Goal: Task Accomplishment & Management: Complete application form

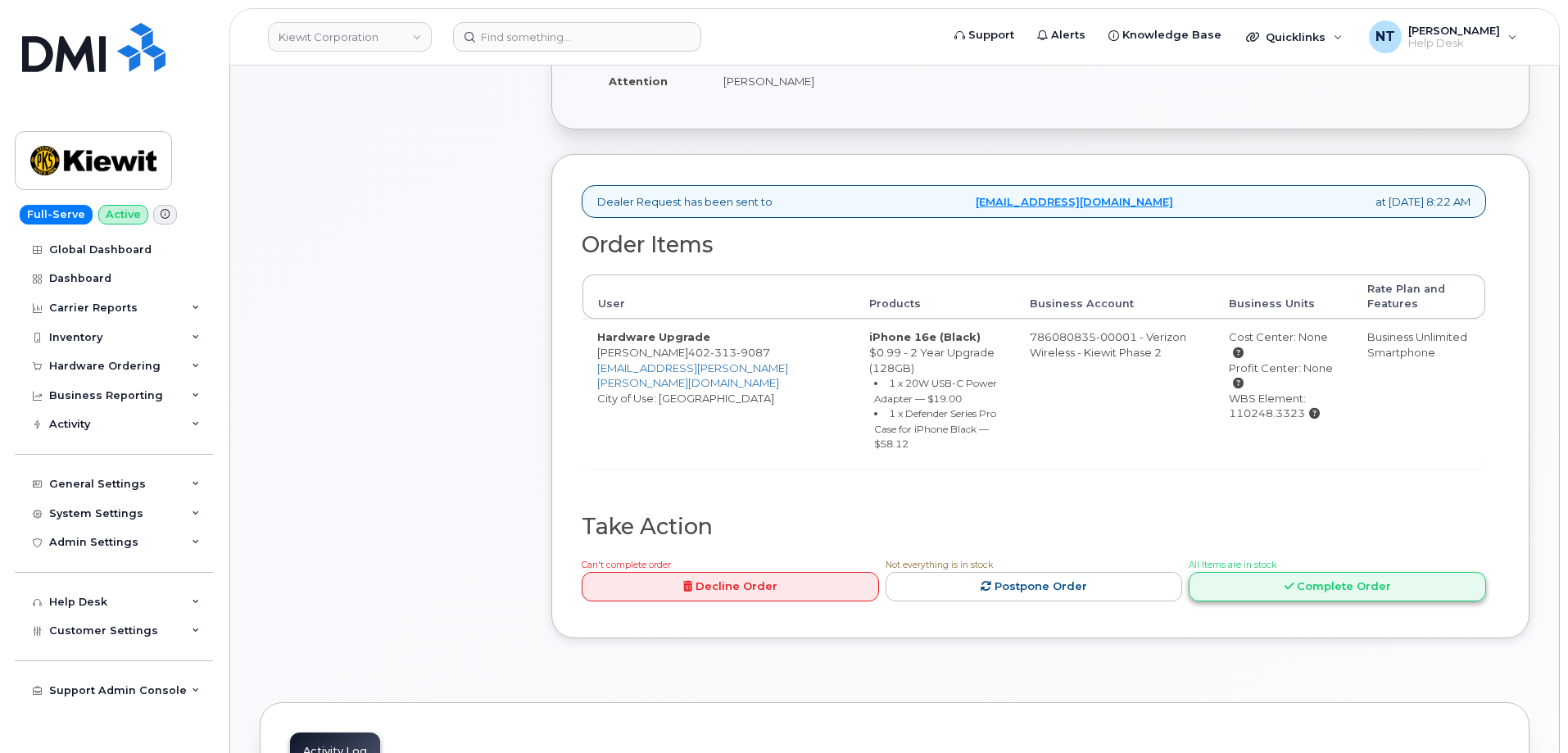
scroll to position [492, 0]
click at [1335, 570] on link "Complete Order" at bounding box center [1337, 585] width 297 height 31
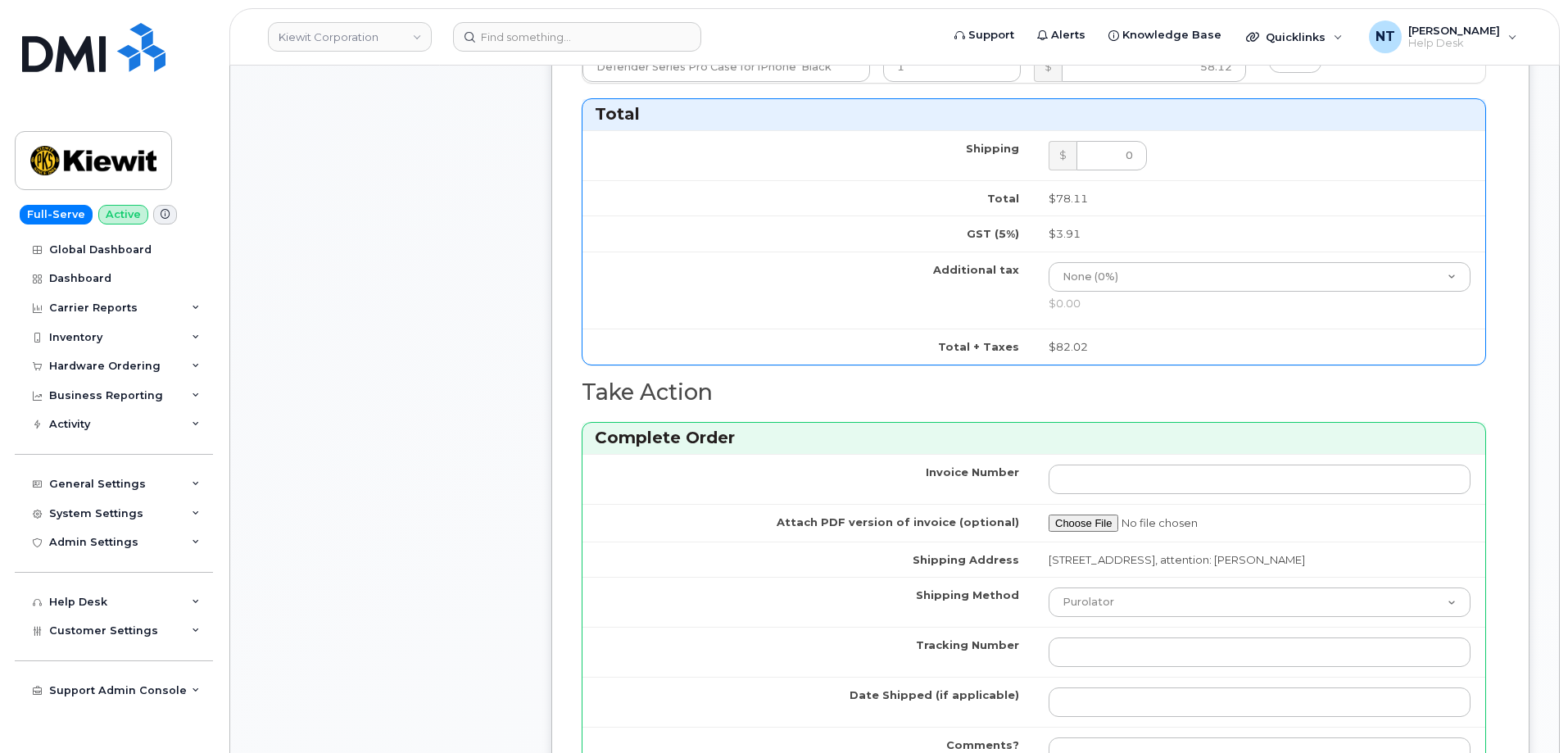
scroll to position [1147, 0]
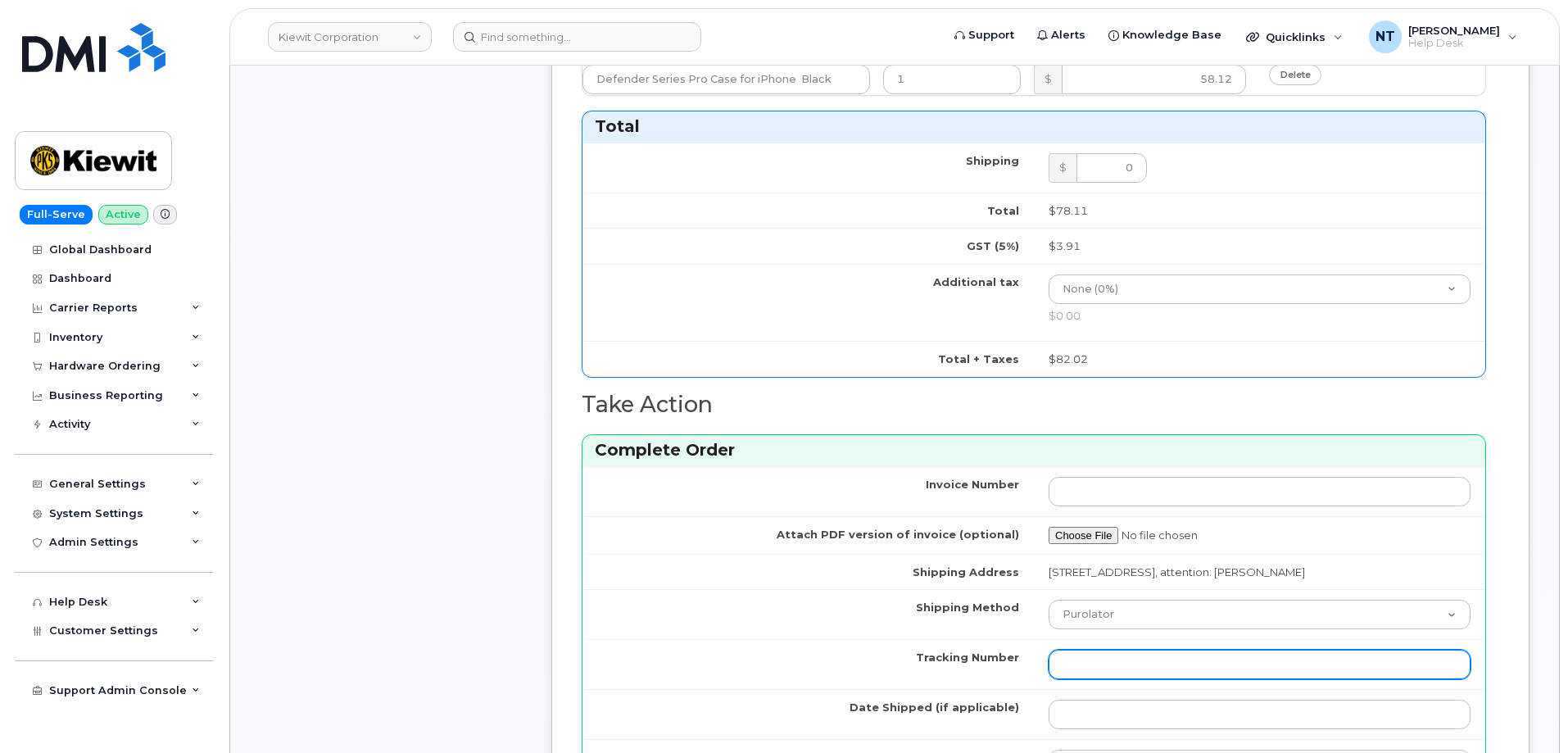
click at [1101, 666] on input "Tracking Number" at bounding box center [1259, 664] width 422 height 30
paste input "1Z4367572434056639"
type input "1Z4367572434056639"
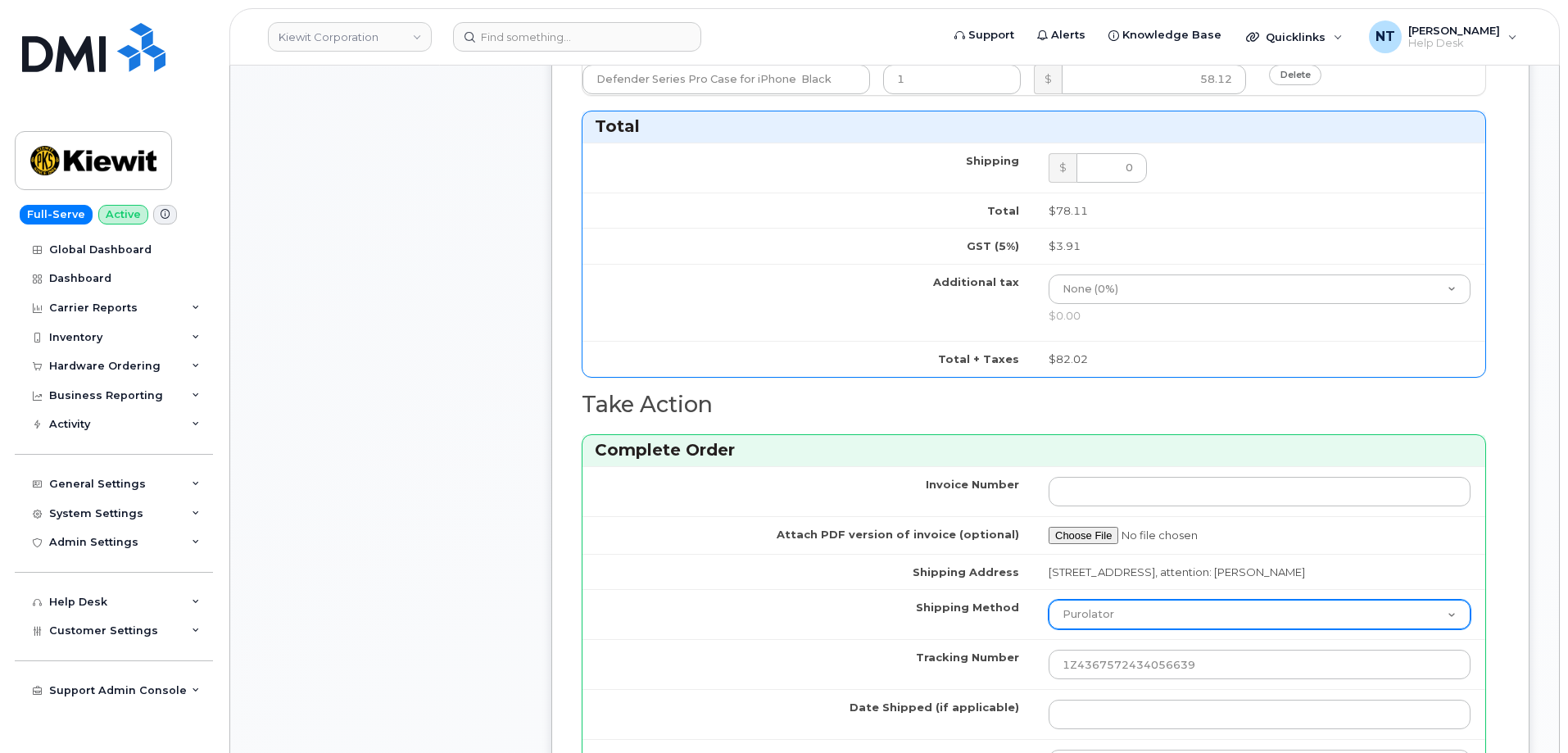
click at [1115, 619] on select "Purolator UPS FedEx Canada Post Courier Other Drop Off Pick Up" at bounding box center [1259, 615] width 422 height 30
select select "UPS"
click at [1048, 600] on select "Purolator UPS FedEx Canada Post Courier Other Drop Off Pick Up" at bounding box center [1259, 615] width 422 height 30
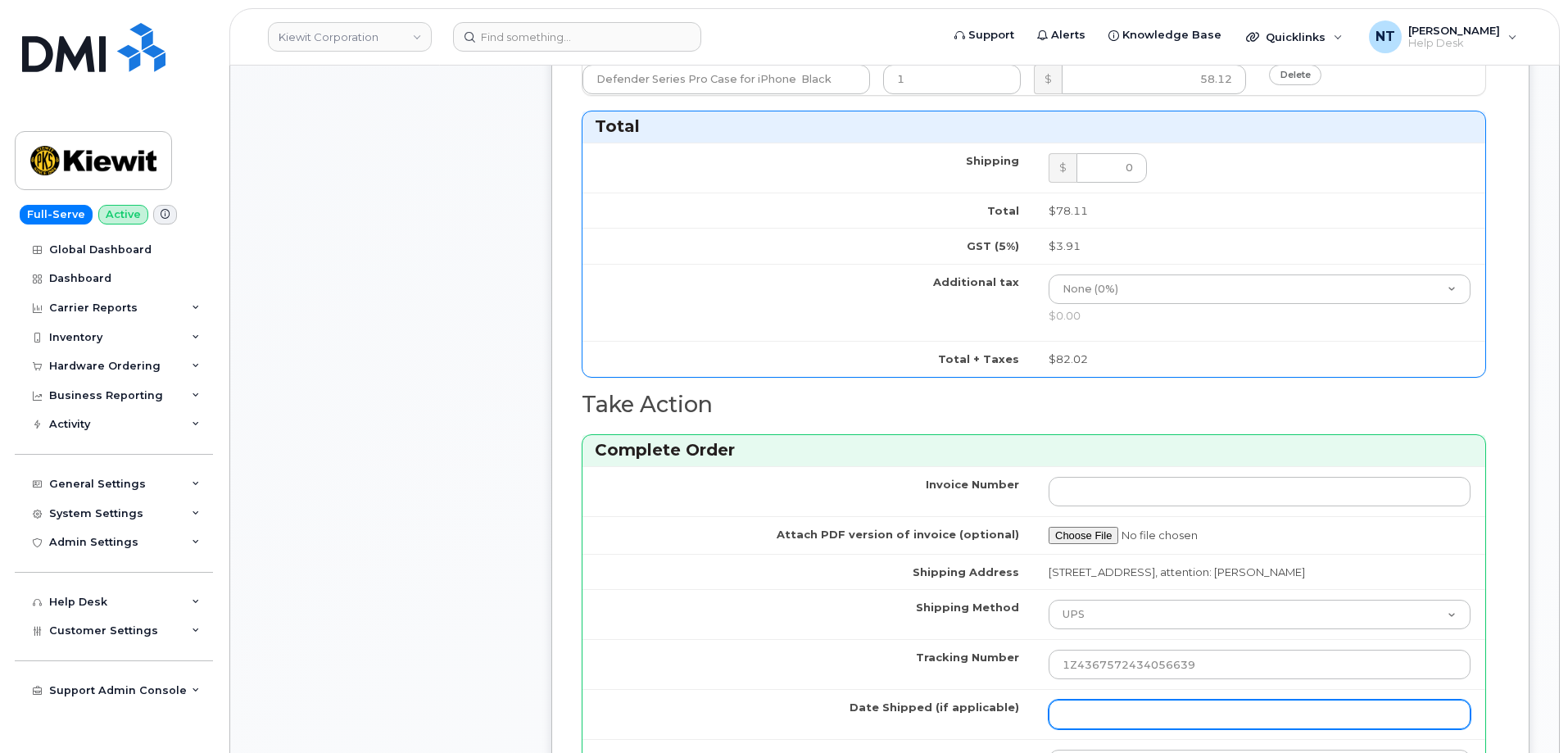
click at [1109, 711] on input "Date Shipped (if applicable)" at bounding box center [1259, 715] width 422 height 30
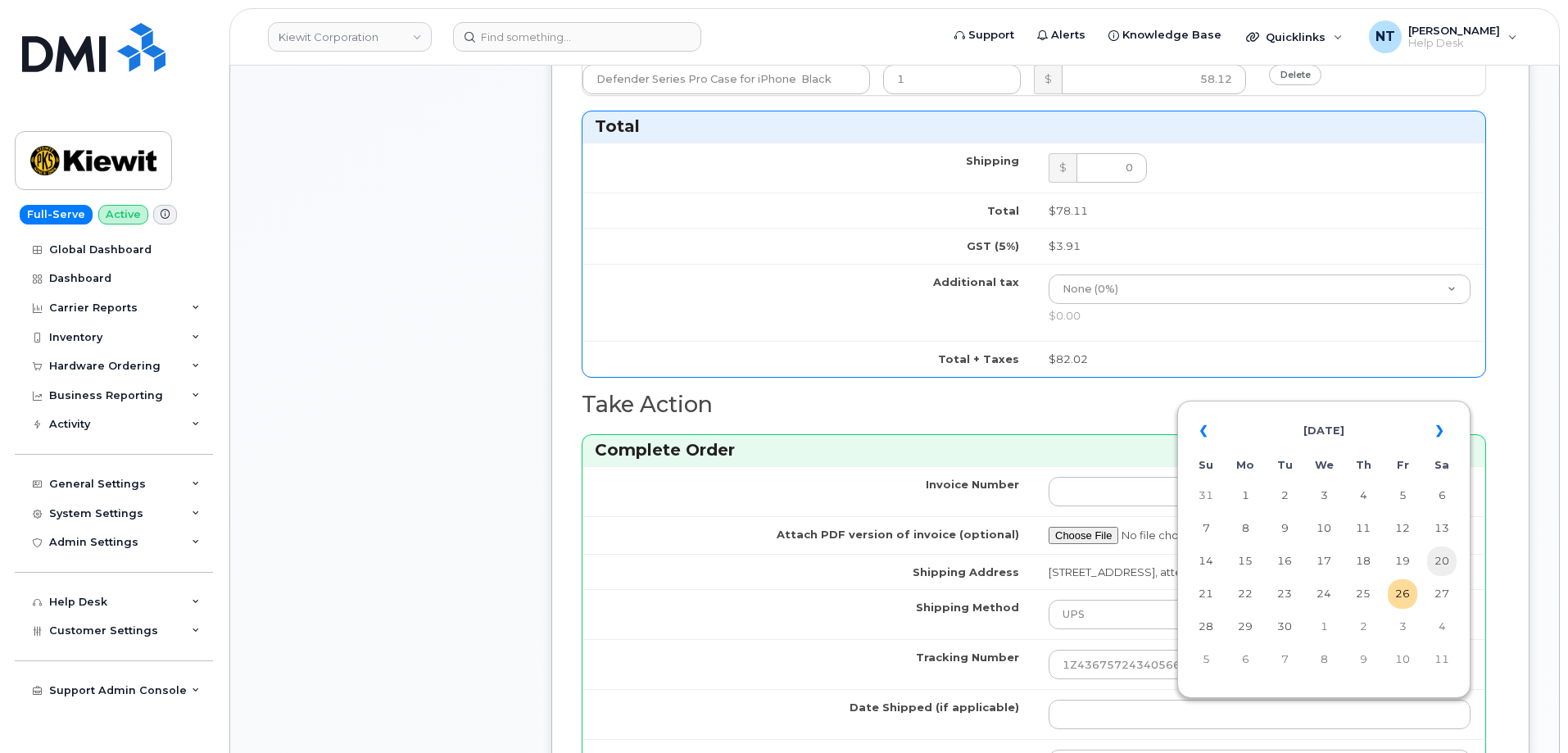
click at [1446, 563] on td "20" at bounding box center [1442, 561] width 30 height 30
type input "[DATE]"
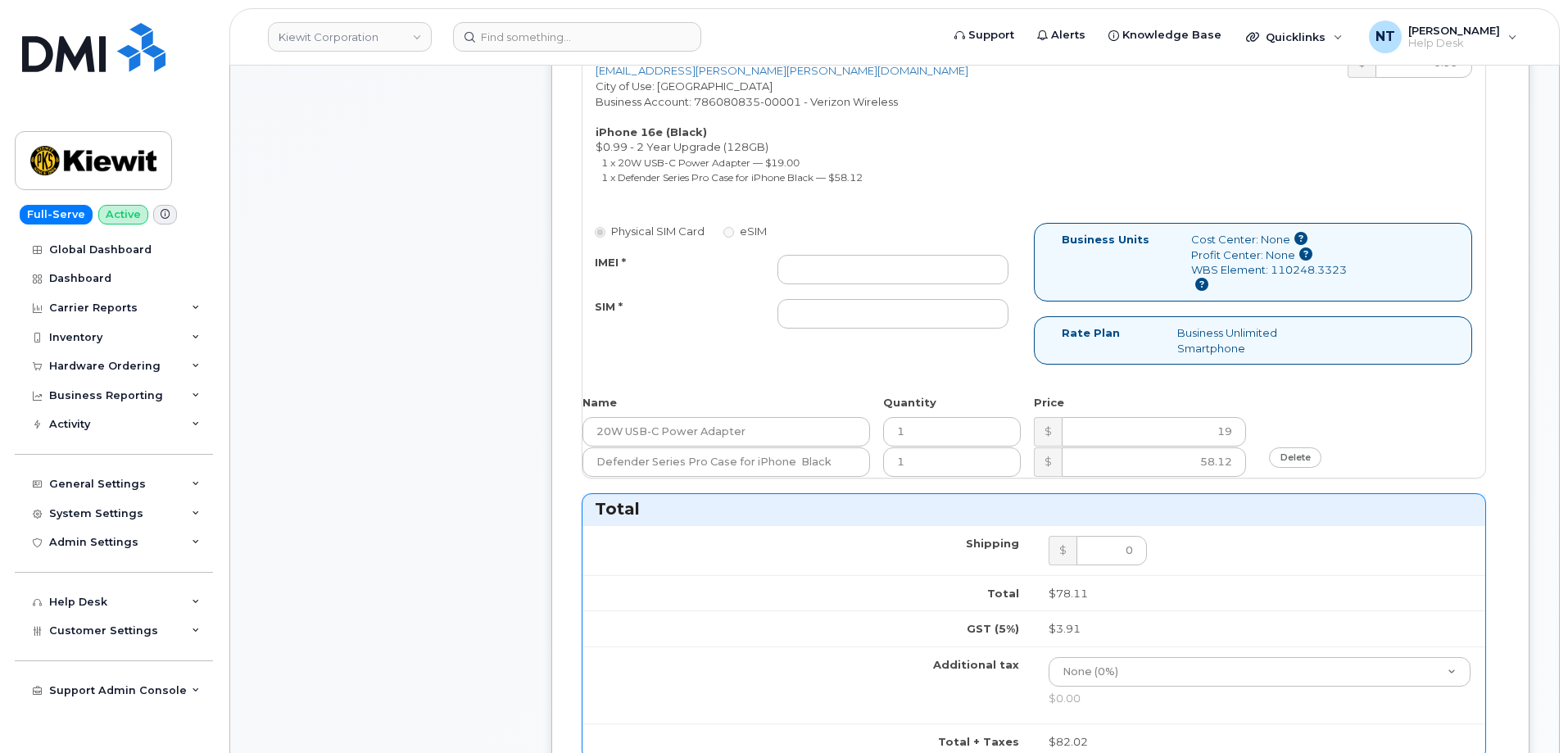
scroll to position [737, 0]
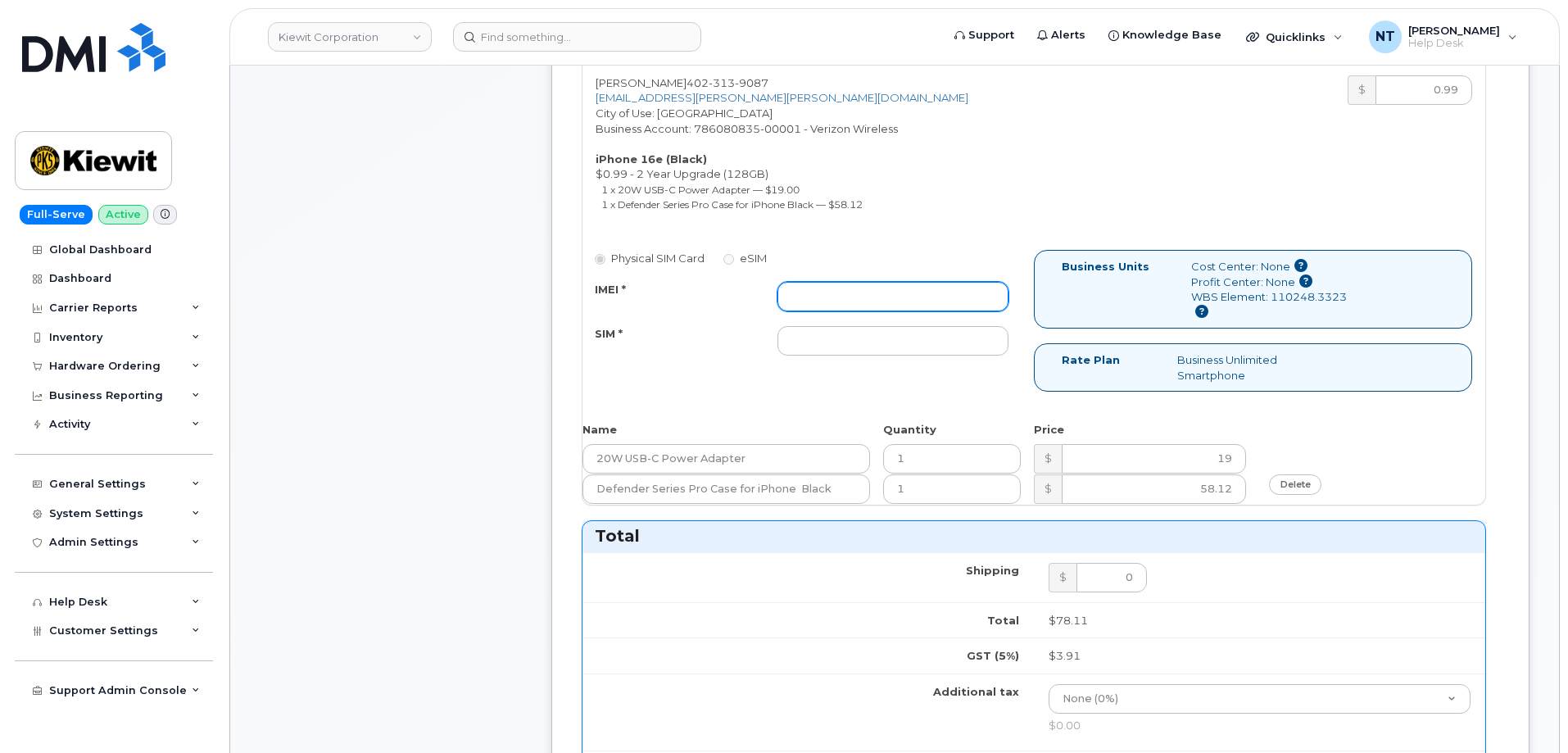
click at [841, 300] on input "IMEI *" at bounding box center [893, 297] width 231 height 30
paste input "353234881404782"
type input "353234881404782"
click at [808, 337] on input "SIM *" at bounding box center [893, 341] width 231 height 30
type input "n/a"
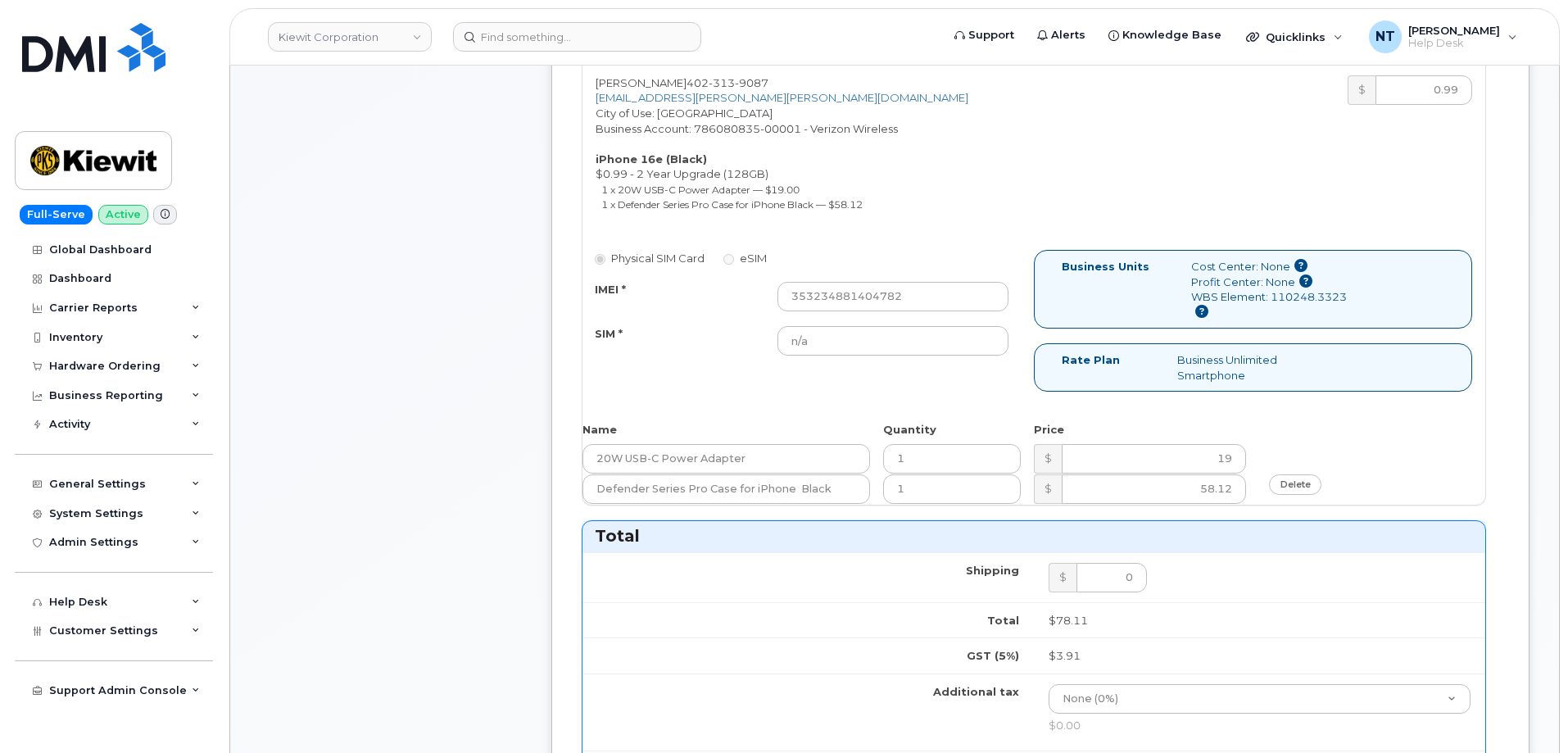
click at [374, 383] on div "Comments Leave Comment" at bounding box center [391, 468] width 262 height 1774
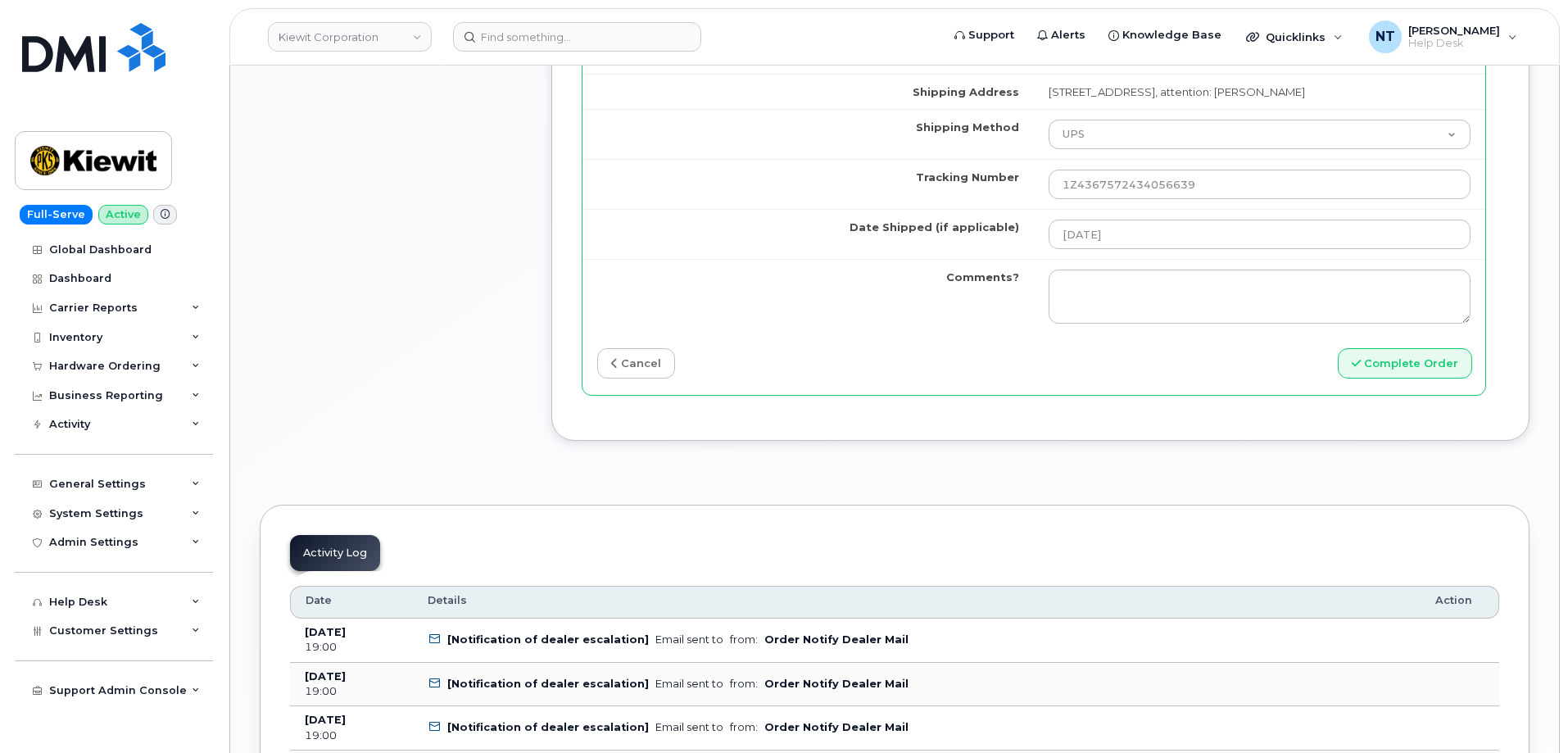
scroll to position [1638, 0]
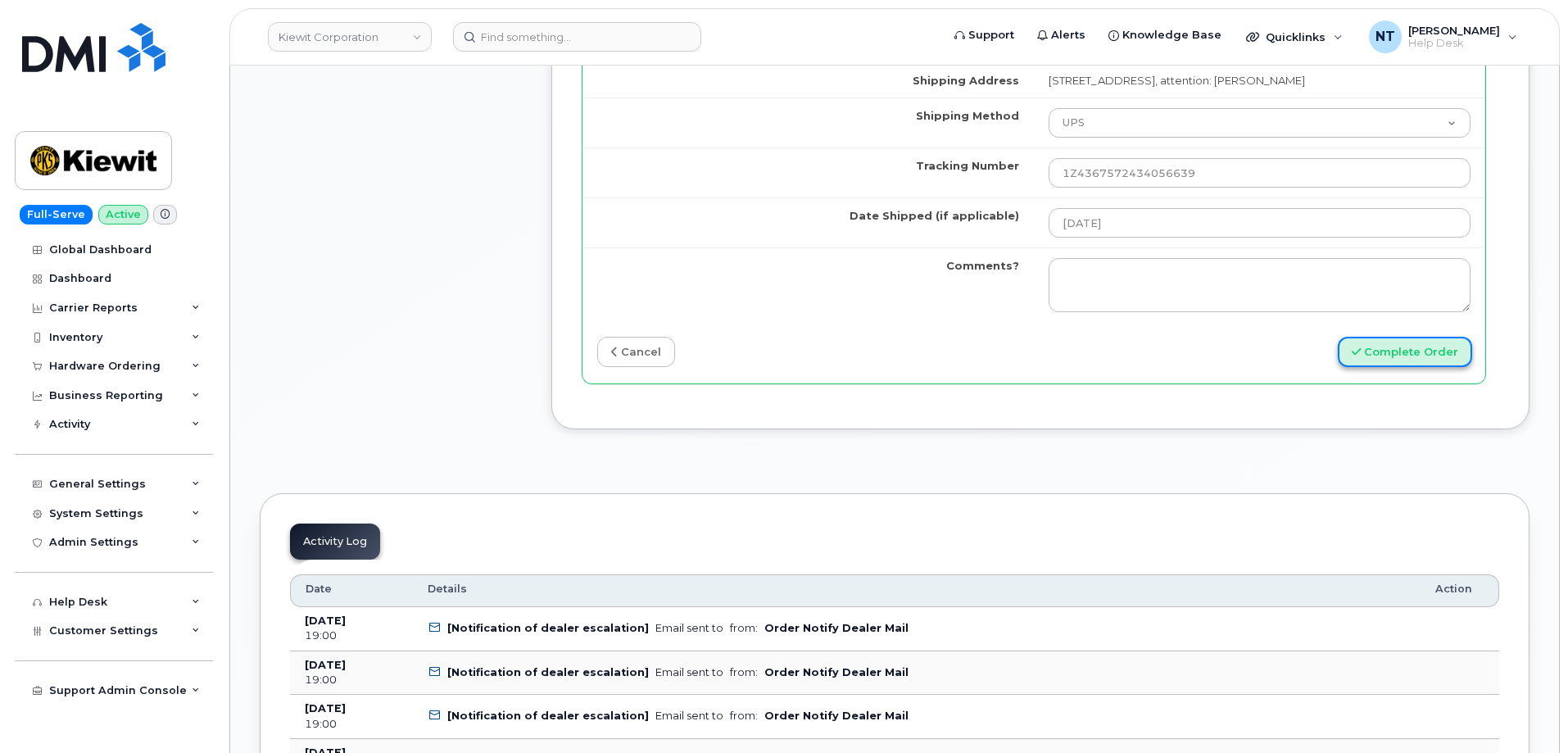
click at [1415, 359] on button "Complete Order" at bounding box center [1405, 352] width 134 height 31
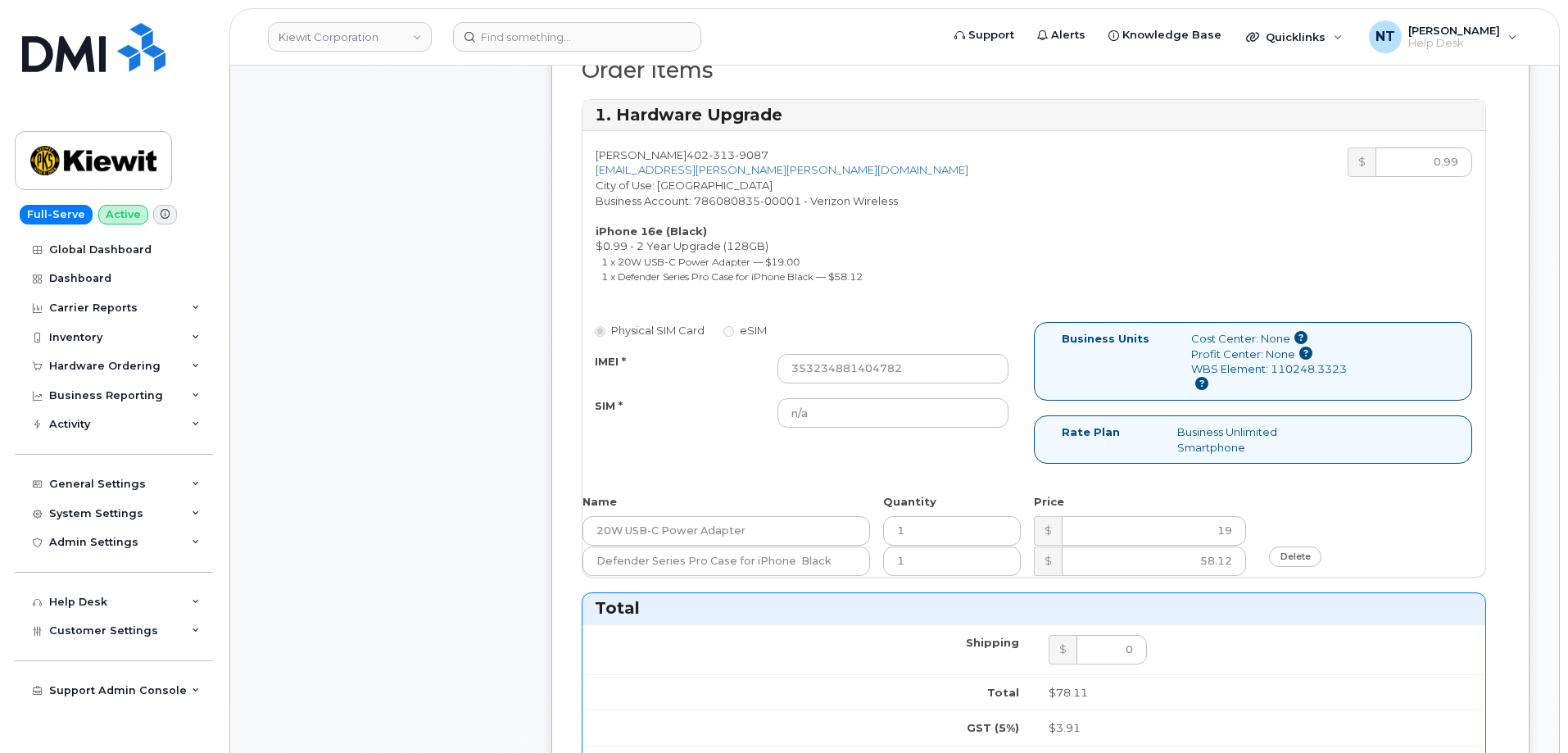
scroll to position [655, 0]
